Goal: Transaction & Acquisition: Purchase product/service

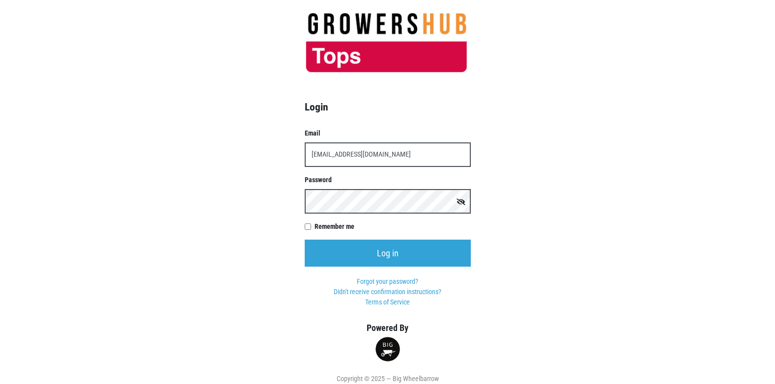
type input "[EMAIL_ADDRESS][DOMAIN_NAME]"
click at [305, 240] on input "Log in" at bounding box center [388, 253] width 166 height 27
type input "[EMAIL_ADDRESS][DOMAIN_NAME]"
click at [305, 240] on input "Log in" at bounding box center [388, 253] width 166 height 27
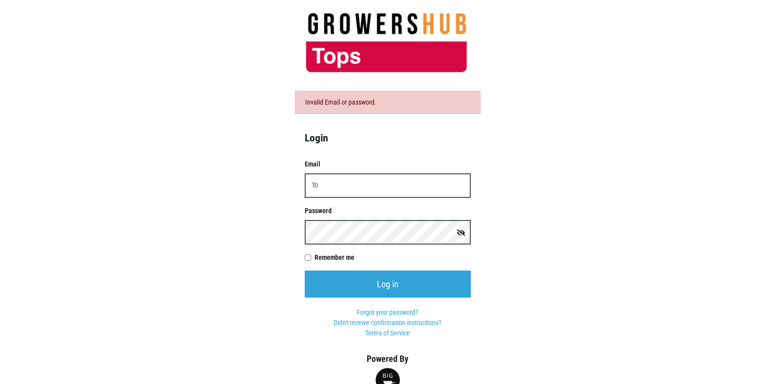
type input "T"
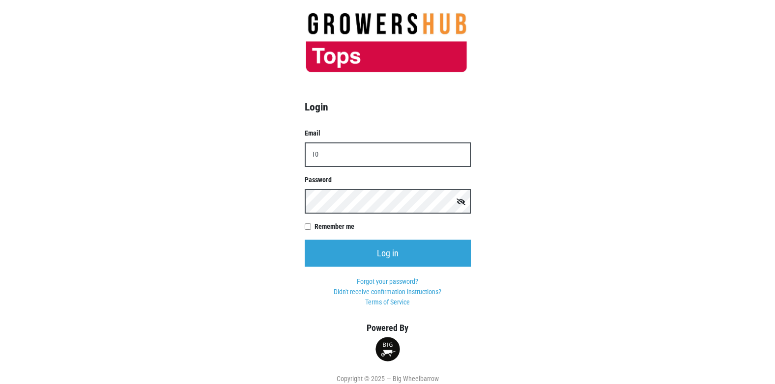
type input "T"
click at [305, 240] on input "Log in" at bounding box center [388, 253] width 166 height 27
click at [347, 157] on input "t005944p02topsmarkets.com" at bounding box center [388, 154] width 166 height 25
click at [345, 157] on input "t005944p02topsmarkets.com" at bounding box center [388, 154] width 166 height 25
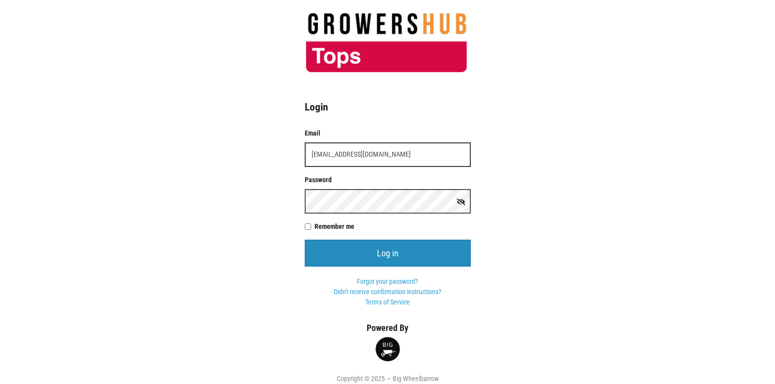
type input "t005944p02@topsmarkets.com"
click at [361, 252] on input "Log in" at bounding box center [388, 253] width 166 height 27
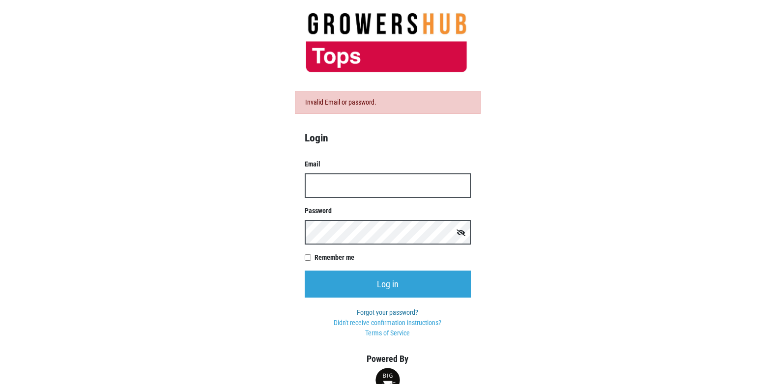
click at [388, 313] on link "Forgot your password?" at bounding box center [387, 313] width 61 height 8
click at [352, 194] on input "Email" at bounding box center [388, 185] width 166 height 25
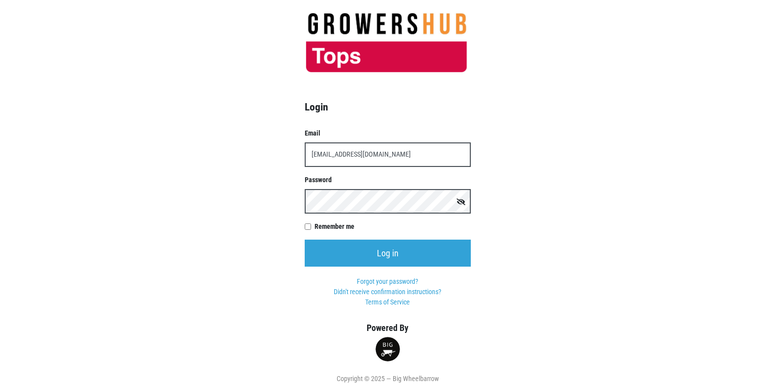
type input "[EMAIL_ADDRESS][DOMAIN_NAME]"
click at [305, 240] on input "Log in" at bounding box center [388, 253] width 166 height 27
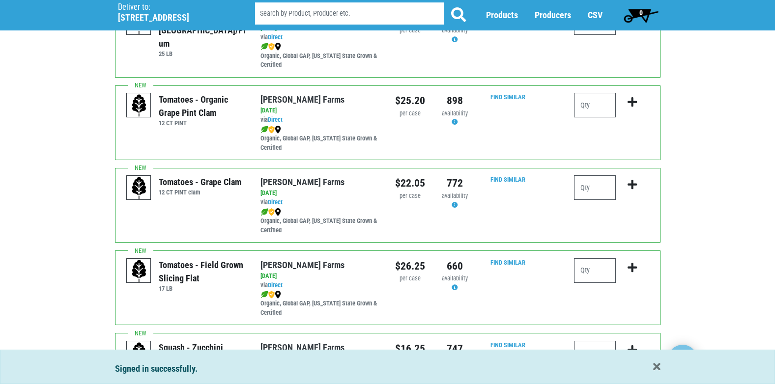
scroll to position [442, 0]
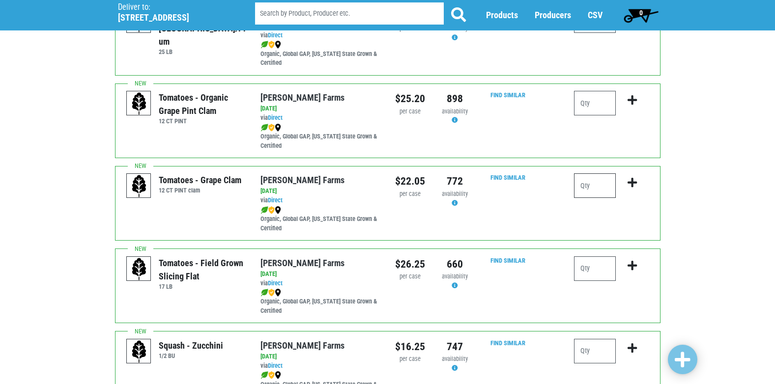
click at [588, 186] on input "number" at bounding box center [595, 185] width 42 height 25
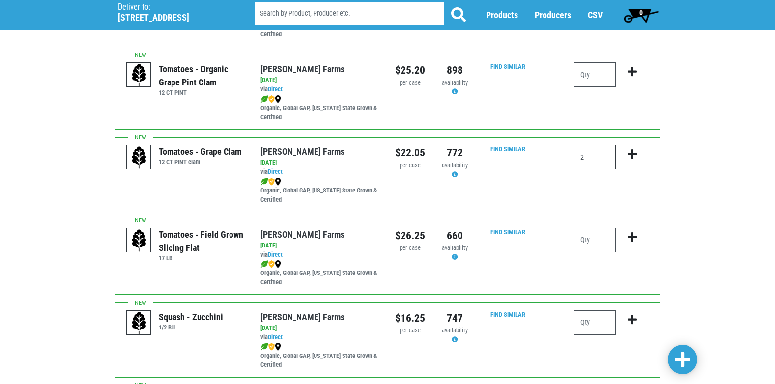
scroll to position [491, 0]
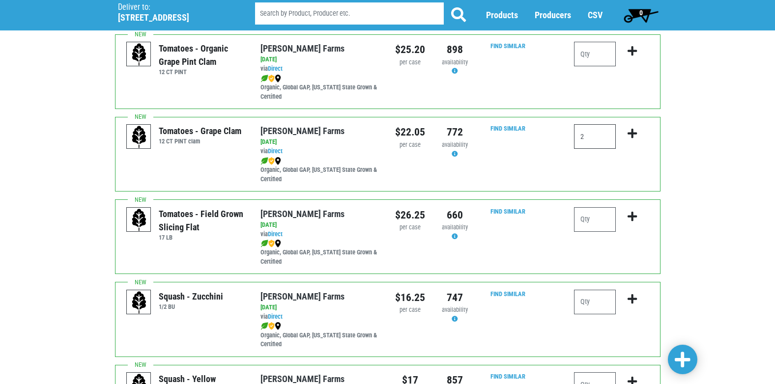
type input "2"
click at [589, 220] on input "number" at bounding box center [595, 219] width 42 height 25
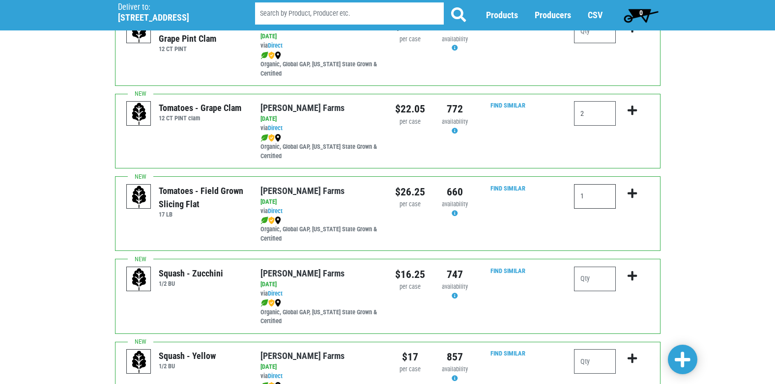
scroll to position [540, 0]
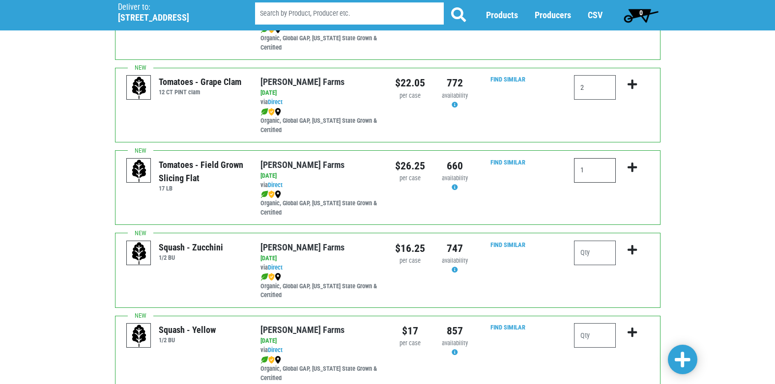
type input "1"
click at [591, 252] on input "number" at bounding box center [595, 253] width 42 height 25
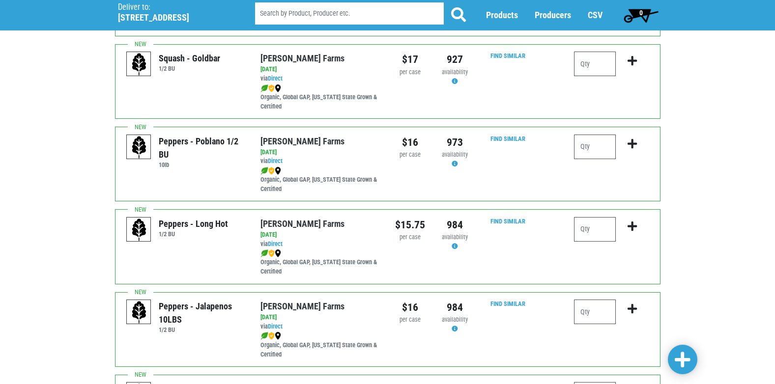
scroll to position [934, 0]
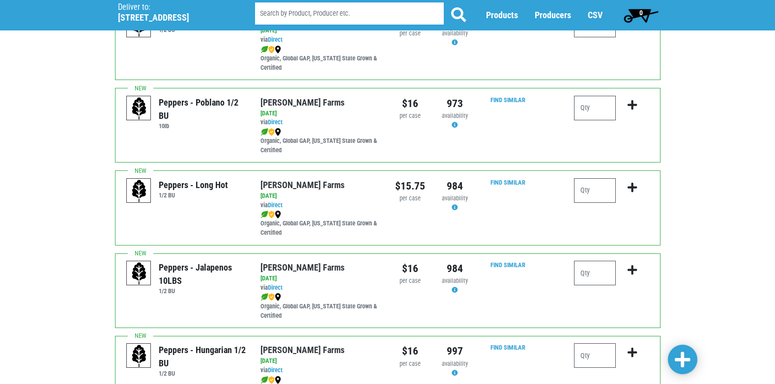
type input "2"
click at [602, 273] on input "number" at bounding box center [595, 273] width 42 height 25
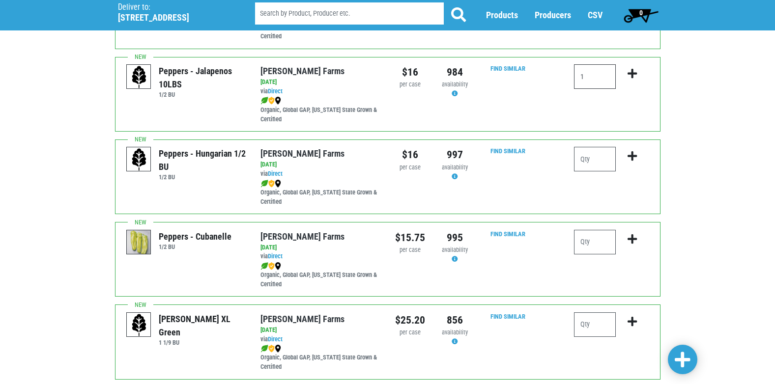
scroll to position [983, 0]
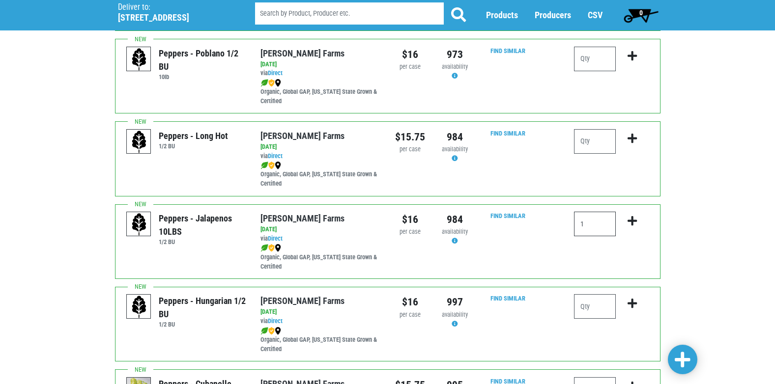
type input "1"
click at [634, 224] on icon "submit" at bounding box center [631, 221] width 9 height 11
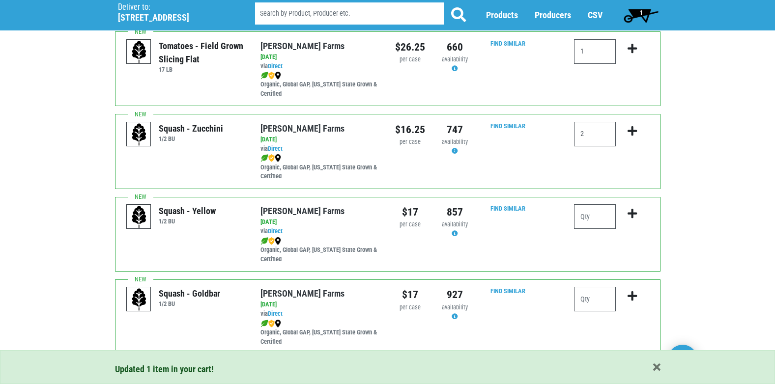
scroll to position [639, 0]
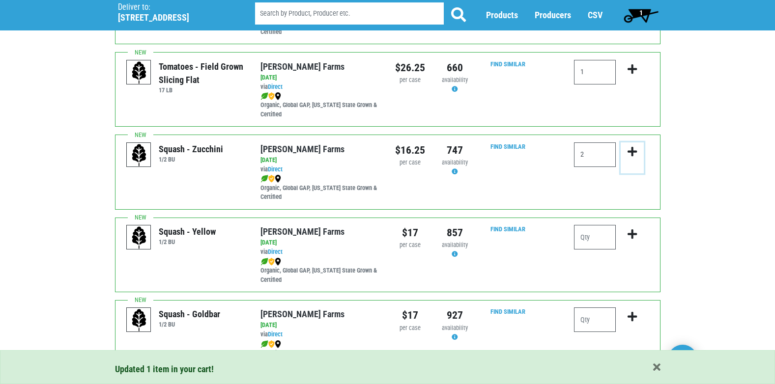
click at [631, 154] on icon "submit" at bounding box center [631, 151] width 9 height 11
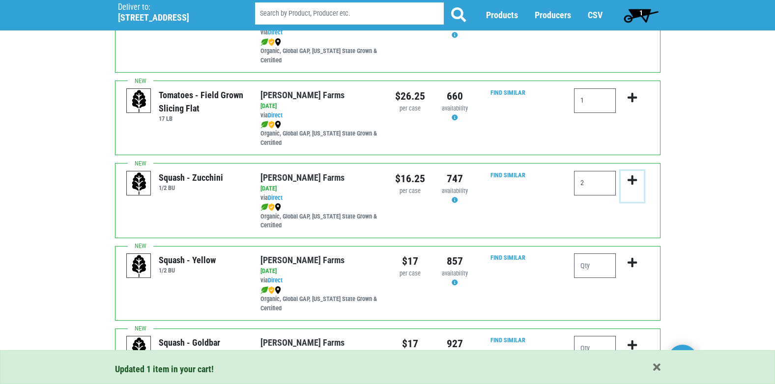
scroll to position [590, 0]
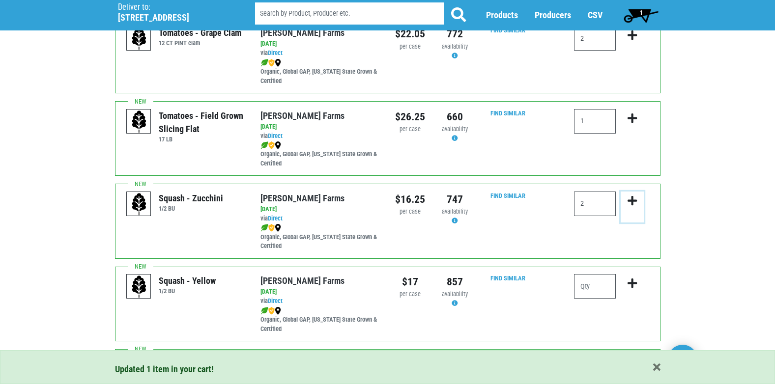
click at [633, 199] on icon "submit" at bounding box center [631, 201] width 9 height 11
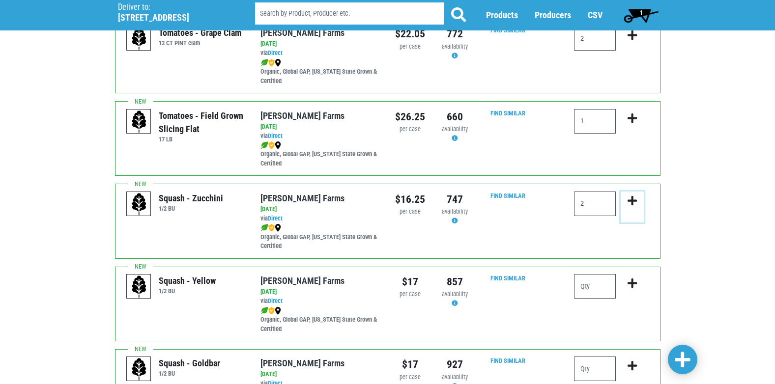
click at [632, 200] on icon "submit" at bounding box center [631, 201] width 9 height 11
click at [633, 117] on icon "submit" at bounding box center [631, 118] width 9 height 11
click at [591, 126] on input "1" at bounding box center [595, 121] width 42 height 25
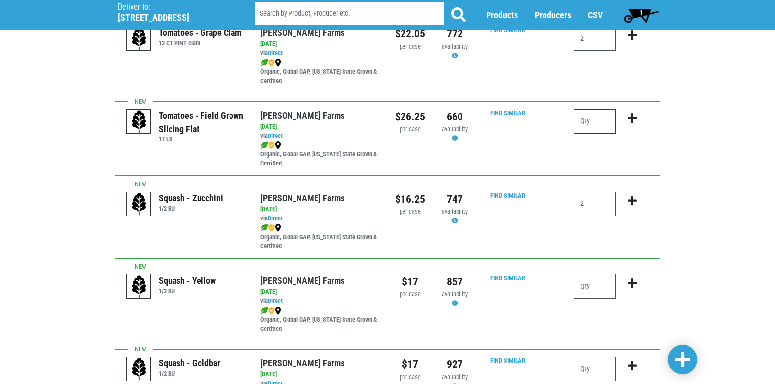
type input "1"
click at [635, 116] on icon "submit" at bounding box center [631, 118] width 9 height 11
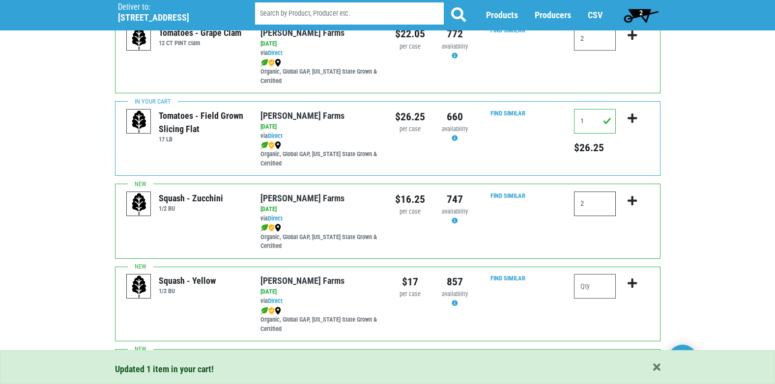
click at [593, 198] on input "2" at bounding box center [595, 204] width 42 height 25
type input "2"
click at [639, 203] on button "submit" at bounding box center [632, 207] width 23 height 31
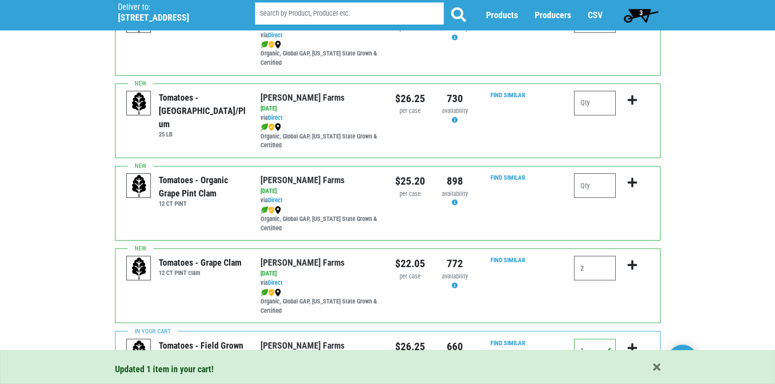
scroll to position [393, 0]
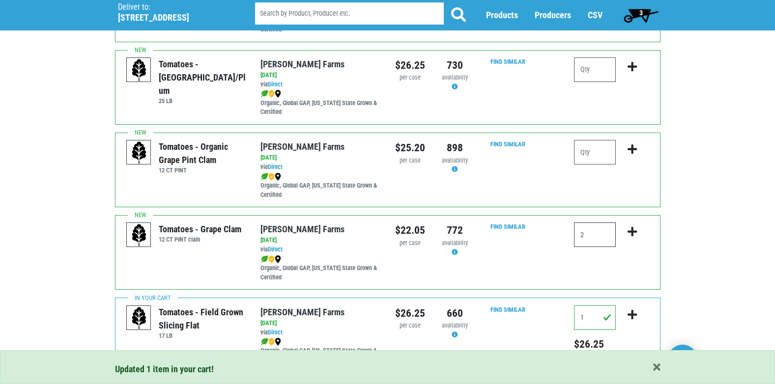
click at [598, 240] on input "2" at bounding box center [595, 235] width 42 height 25
type input "2"
click at [636, 230] on icon "submit" at bounding box center [631, 232] width 9 height 11
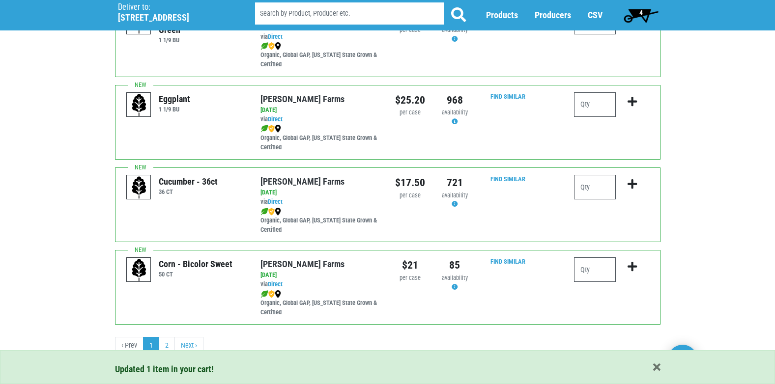
scroll to position [1436, 0]
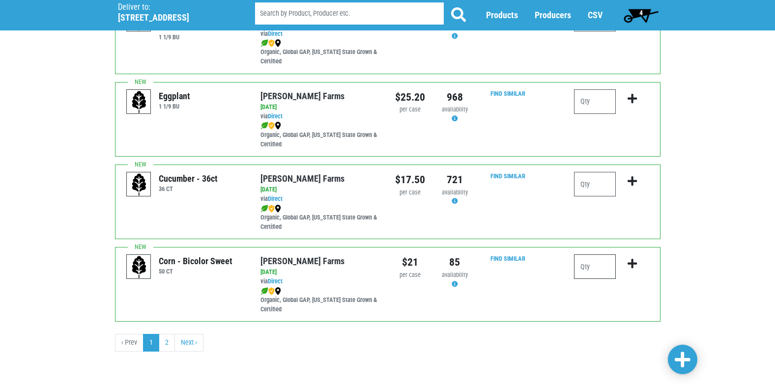
click at [589, 263] on input "number" at bounding box center [595, 267] width 42 height 25
type input "10"
click at [633, 264] on icon "submit" at bounding box center [631, 263] width 9 height 11
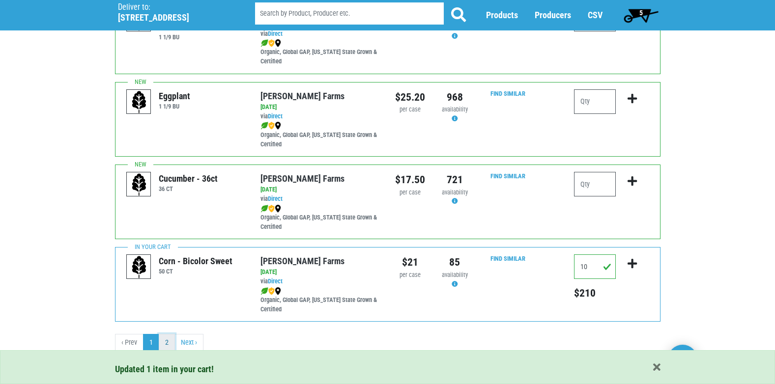
click at [162, 342] on link "2" at bounding box center [167, 343] width 16 height 18
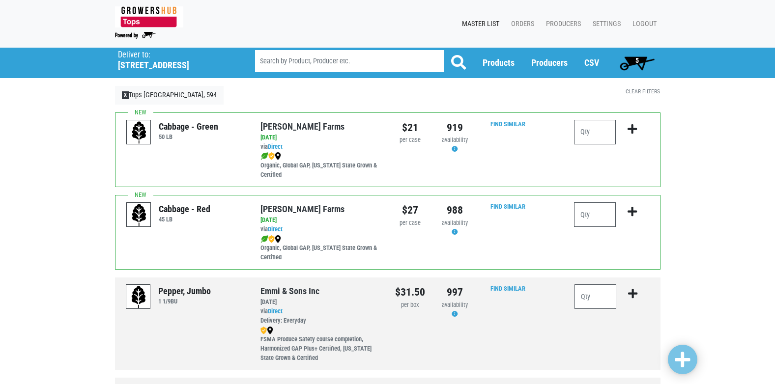
click at [647, 65] on span "5" at bounding box center [637, 63] width 44 height 20
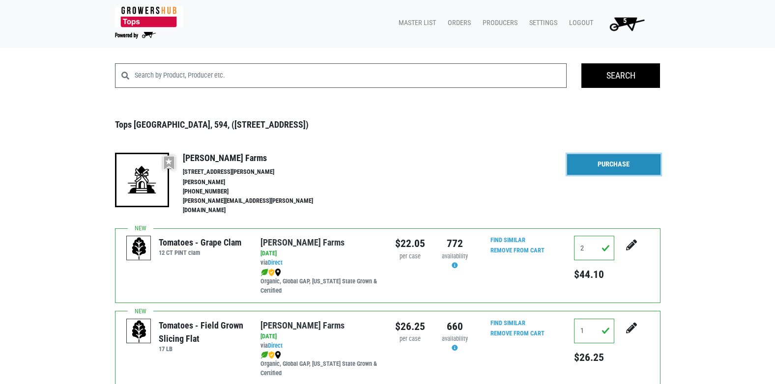
click at [623, 165] on link "Purchase" at bounding box center [613, 164] width 93 height 21
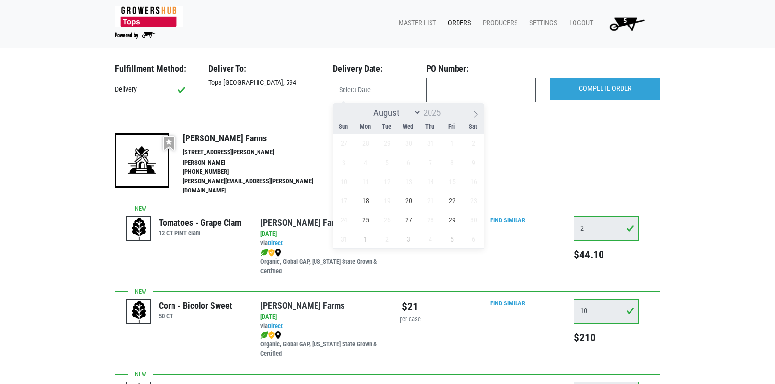
click at [368, 95] on input "text" at bounding box center [372, 90] width 79 height 25
click at [368, 203] on span "18" at bounding box center [365, 200] width 19 height 19
type input "[DATE]"
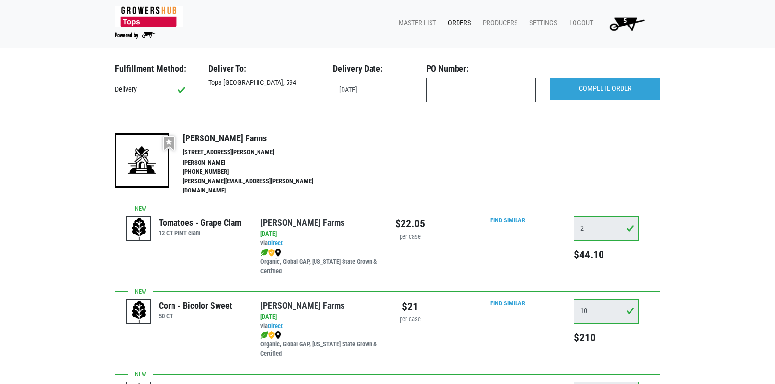
click at [486, 88] on input "text" at bounding box center [481, 90] width 110 height 25
type input "594"
click at [595, 96] on input "COMPLETE ORDER" at bounding box center [605, 89] width 110 height 23
